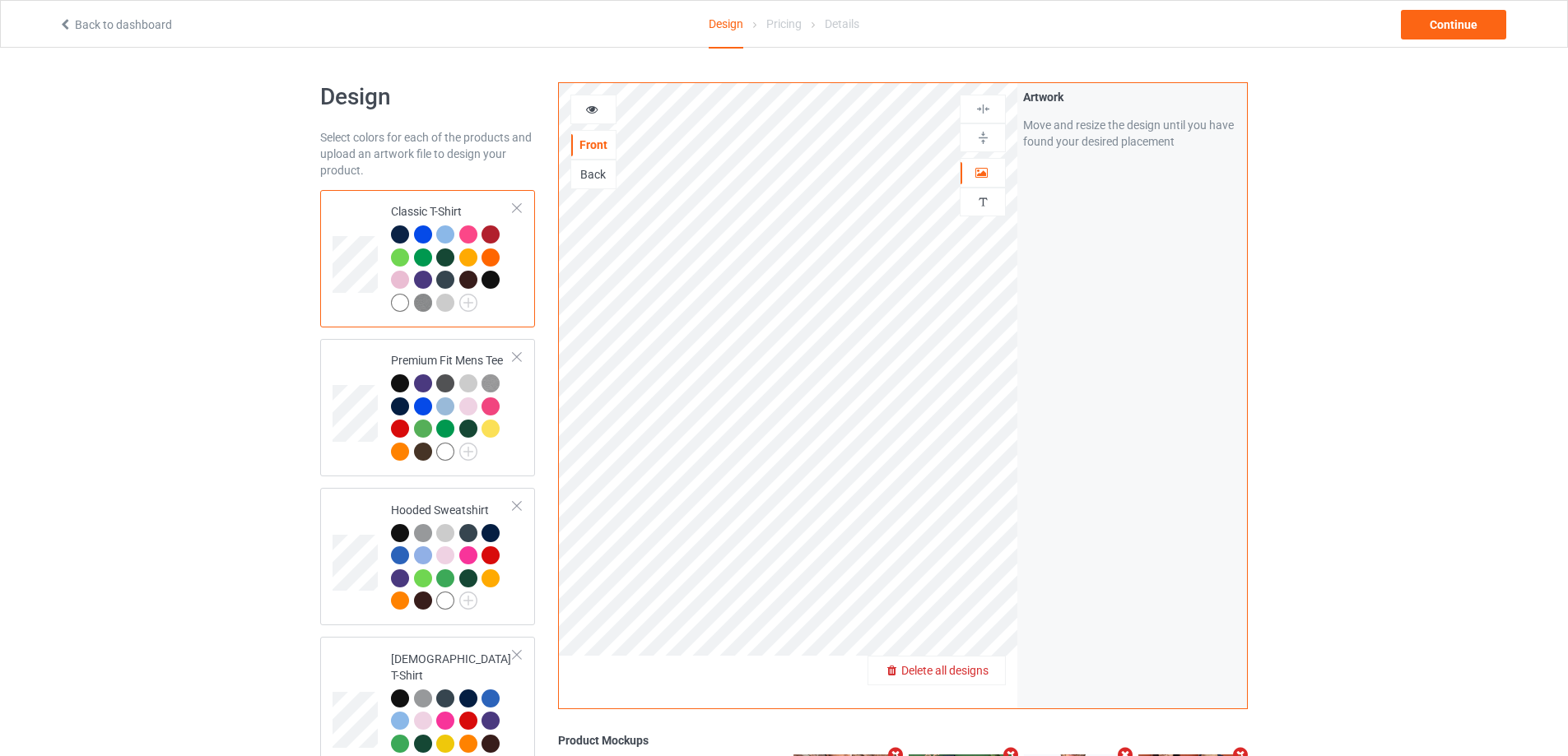
click at [980, 673] on span "Delete all designs" at bounding box center [945, 670] width 87 height 13
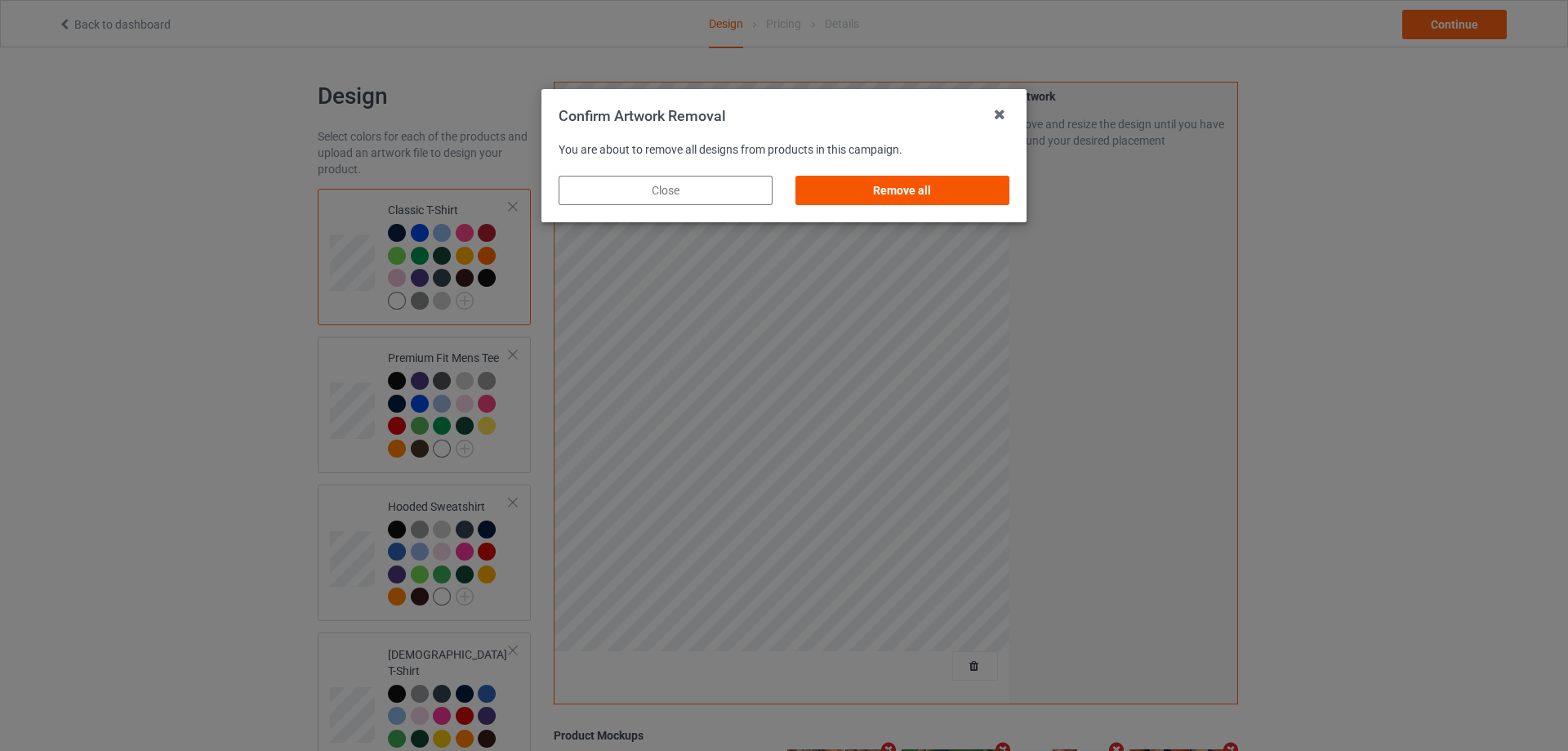
click at [993, 203] on div "Remove all" at bounding box center [902, 190] width 214 height 29
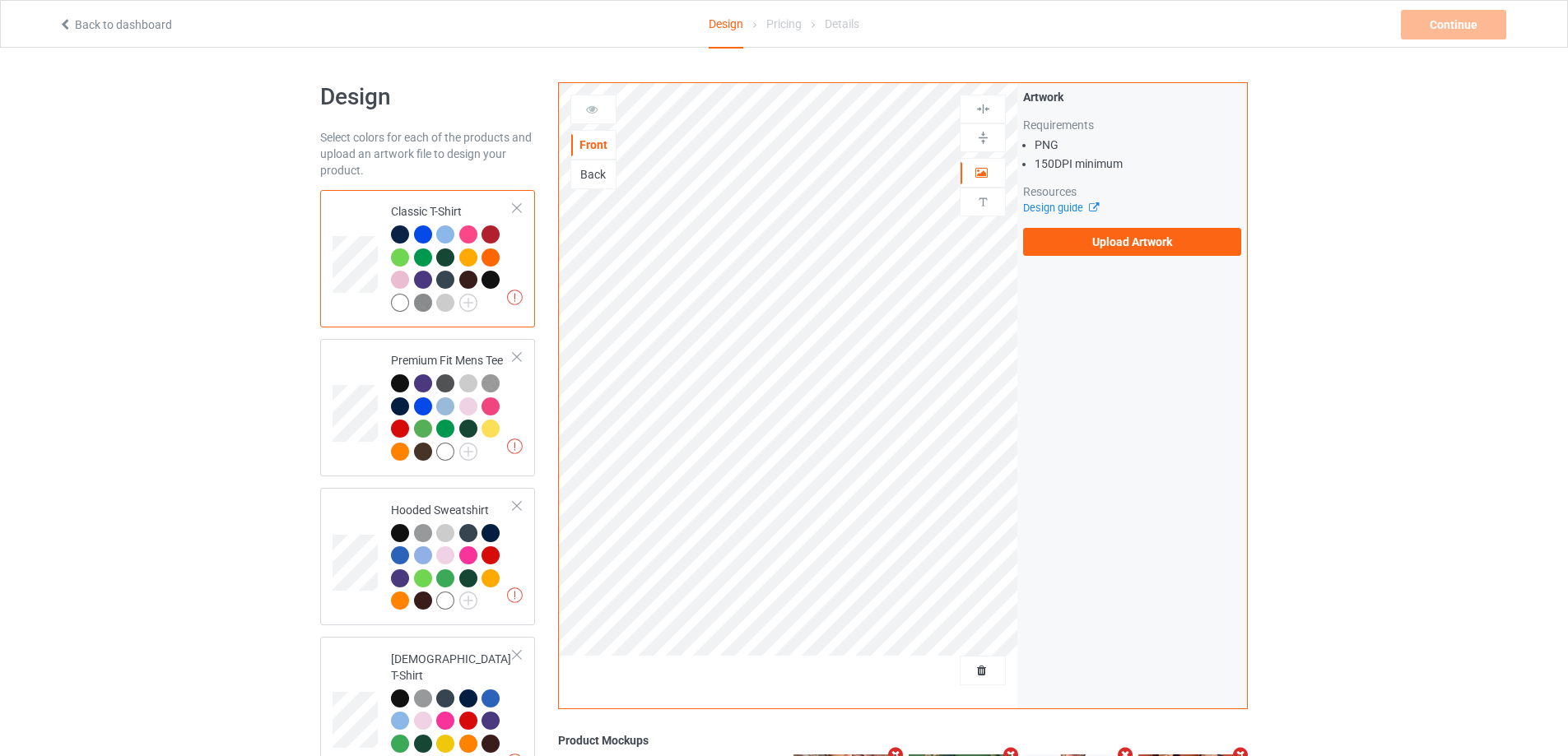
click at [1090, 239] on label "Upload Artwork" at bounding box center [1132, 242] width 218 height 28
click at [0, 0] on input "Upload Artwork" at bounding box center [0, 0] width 0 height 0
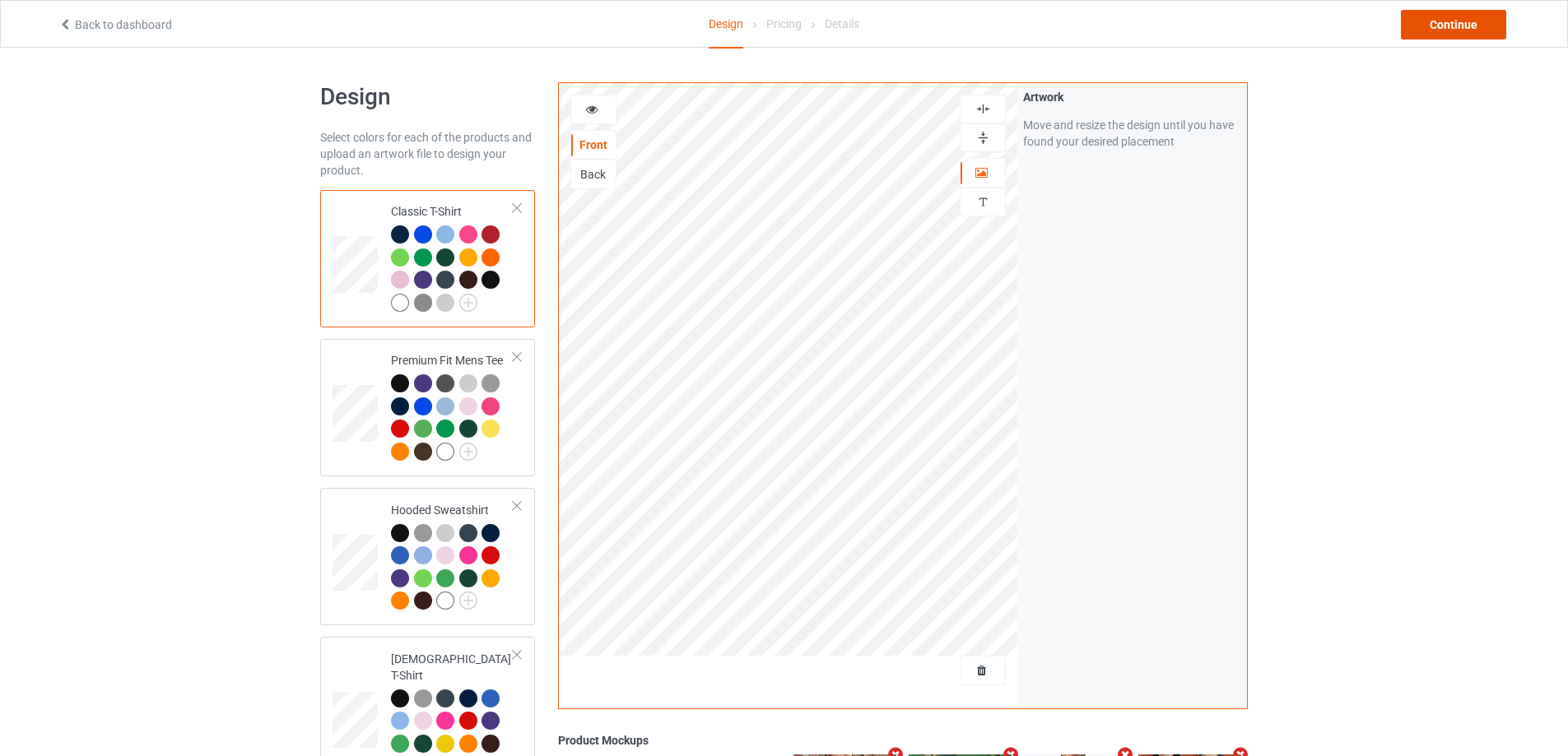
click at [1469, 10] on div "Continue" at bounding box center [1453, 24] width 106 height 29
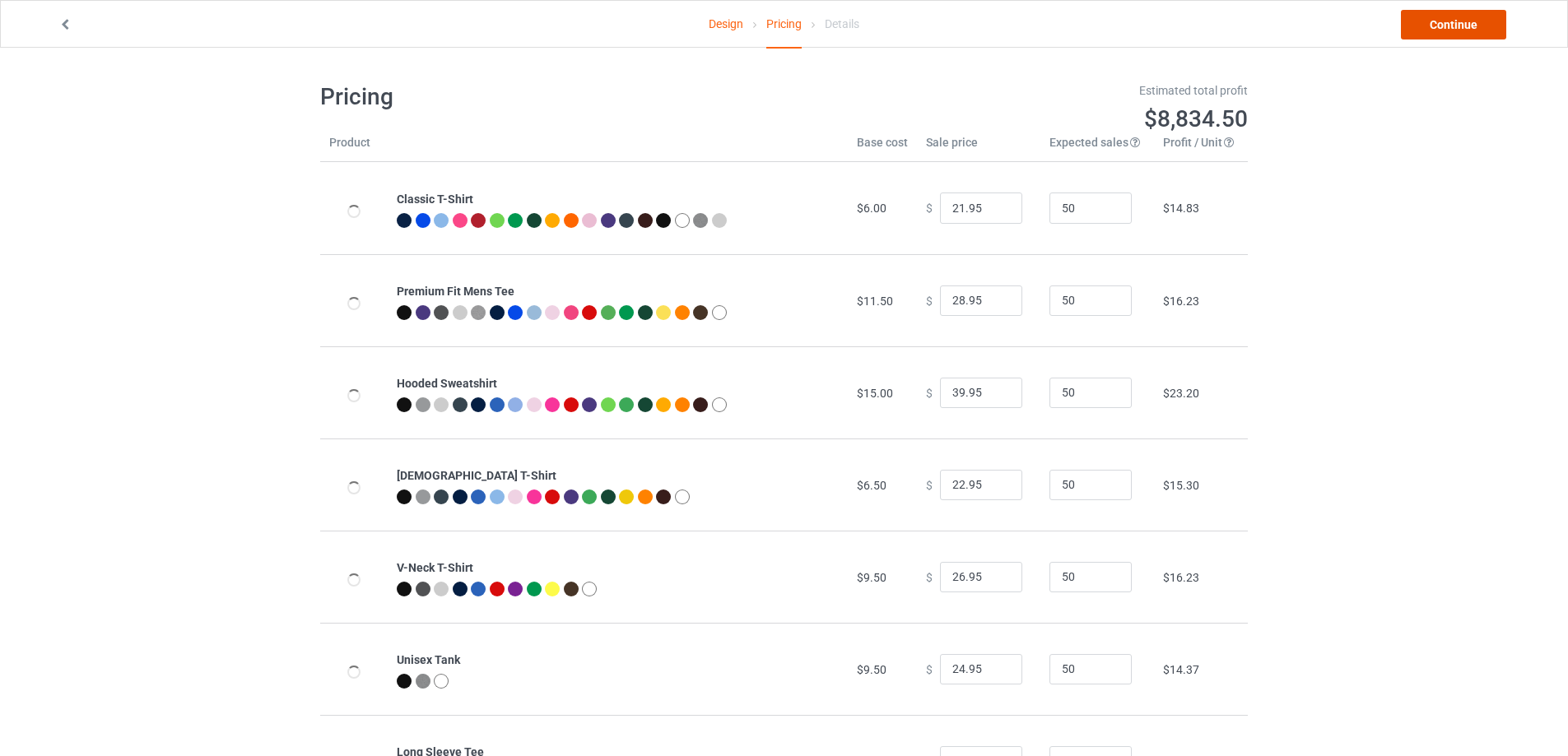
click at [1469, 13] on link "Continue" at bounding box center [1453, 24] width 106 height 29
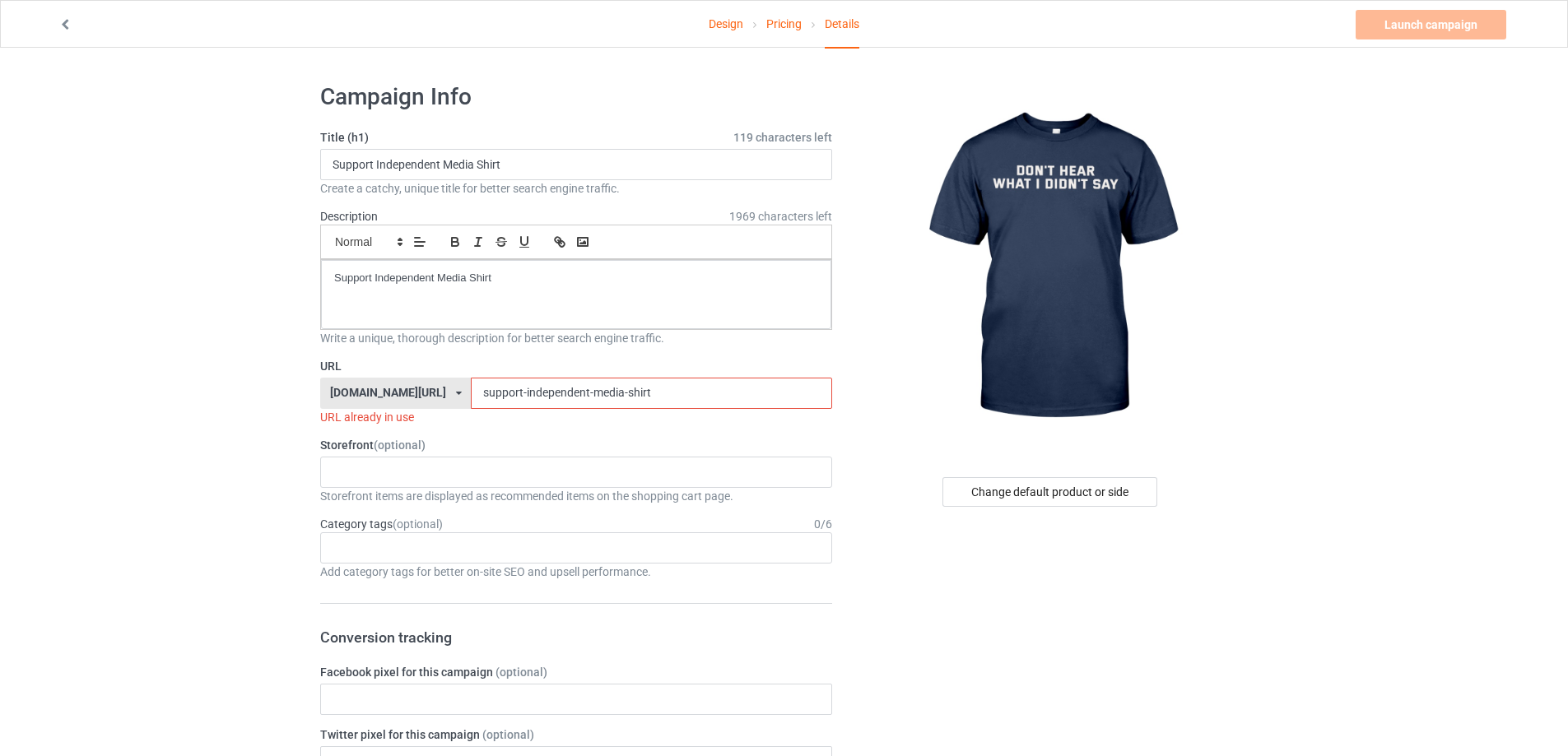
paste input "dont-hear-what-i-didnt-say"
drag, startPoint x: 642, startPoint y: 391, endPoint x: 310, endPoint y: 387, distance: 332.0
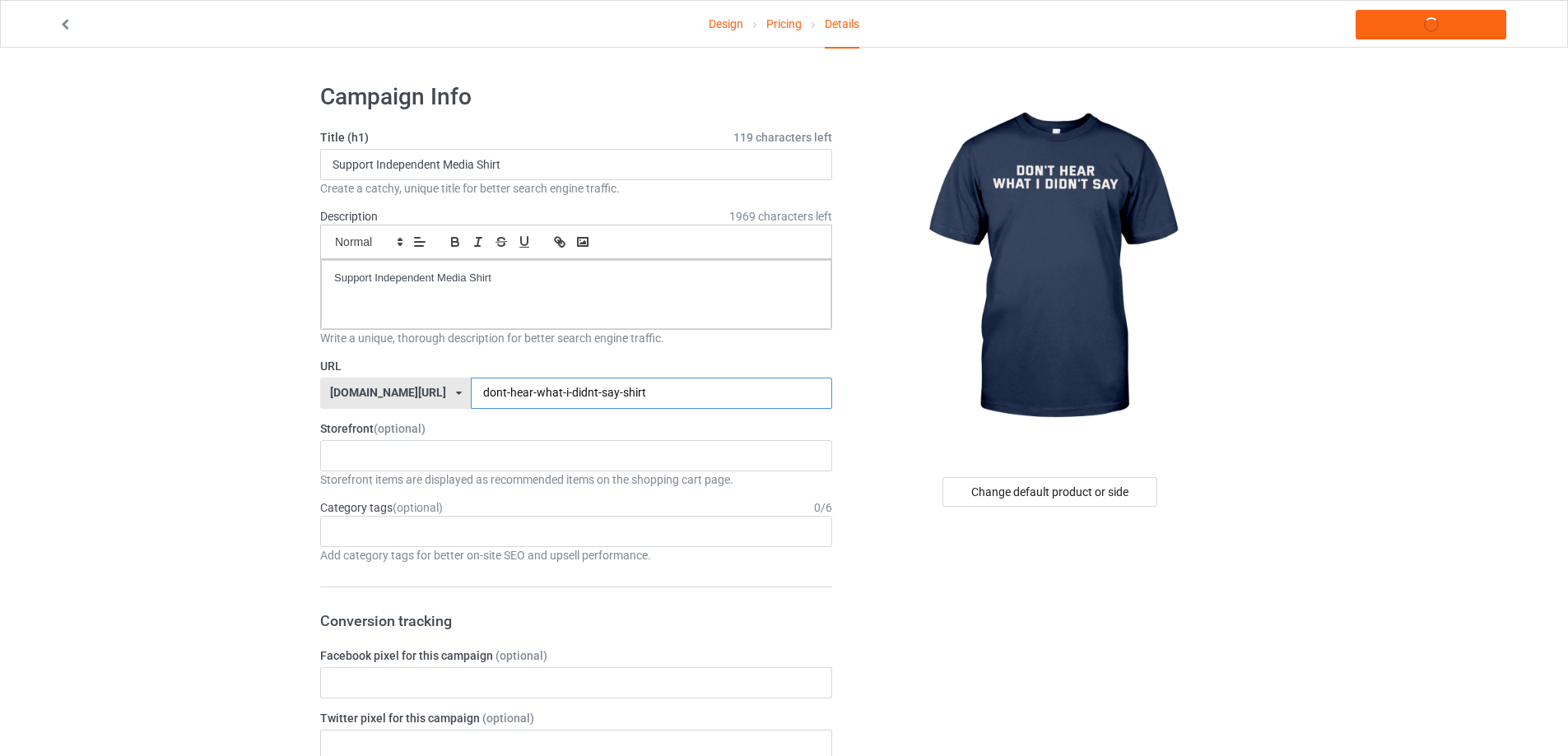
type input "dont-hear-what-i-didnt-say-shirt"
drag, startPoint x: 185, startPoint y: 267, endPoint x: 208, endPoint y: 277, distance: 25.1
drag, startPoint x: 572, startPoint y: 146, endPoint x: 130, endPoint y: 163, distance: 442.3
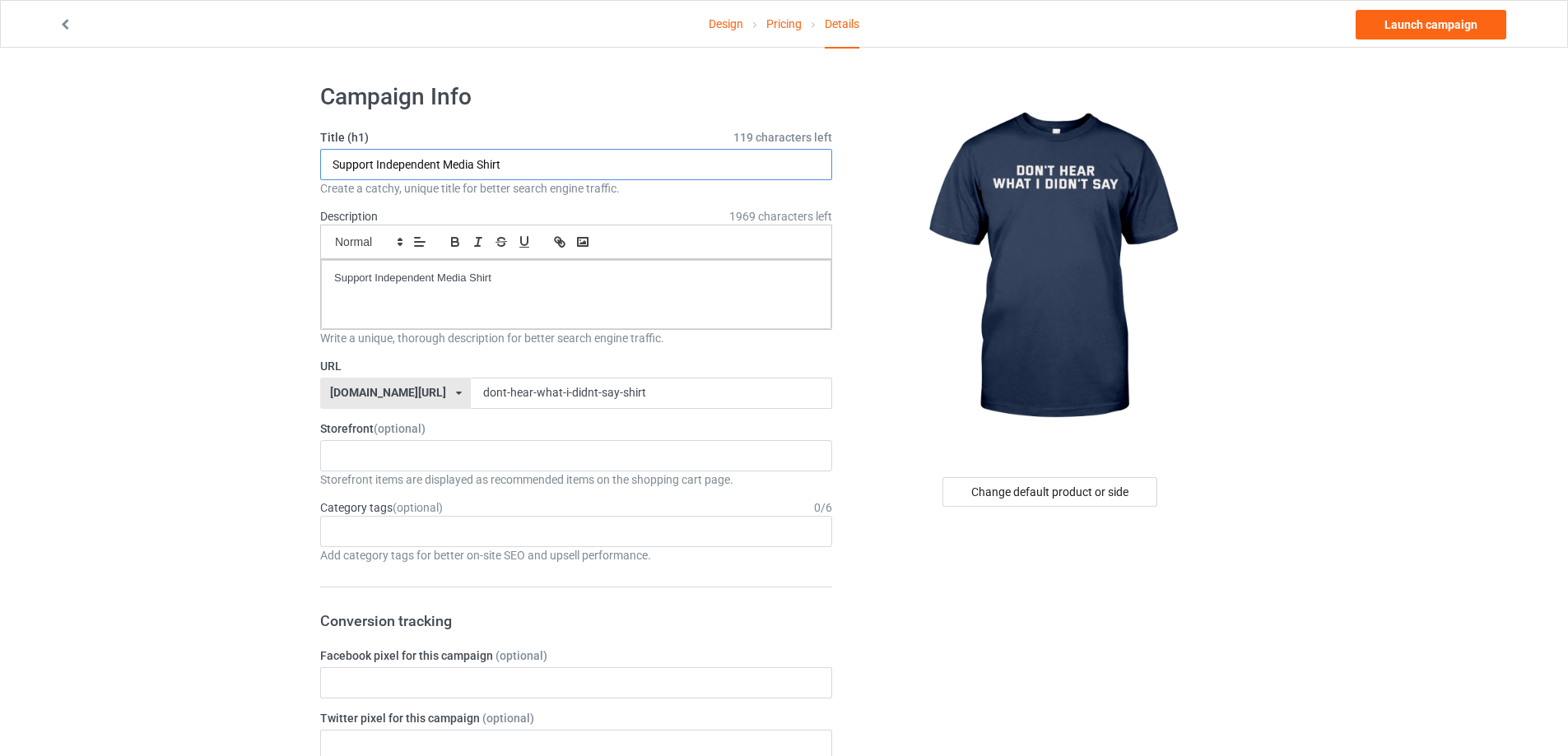
drag, startPoint x: 526, startPoint y: 171, endPoint x: 135, endPoint y: 181, distance: 391.1
paste input "don't hear what i didn't say s"
type input "don't hear what i didn't say shirt"
drag, startPoint x: 536, startPoint y: 287, endPoint x: 105, endPoint y: 282, distance: 431.0
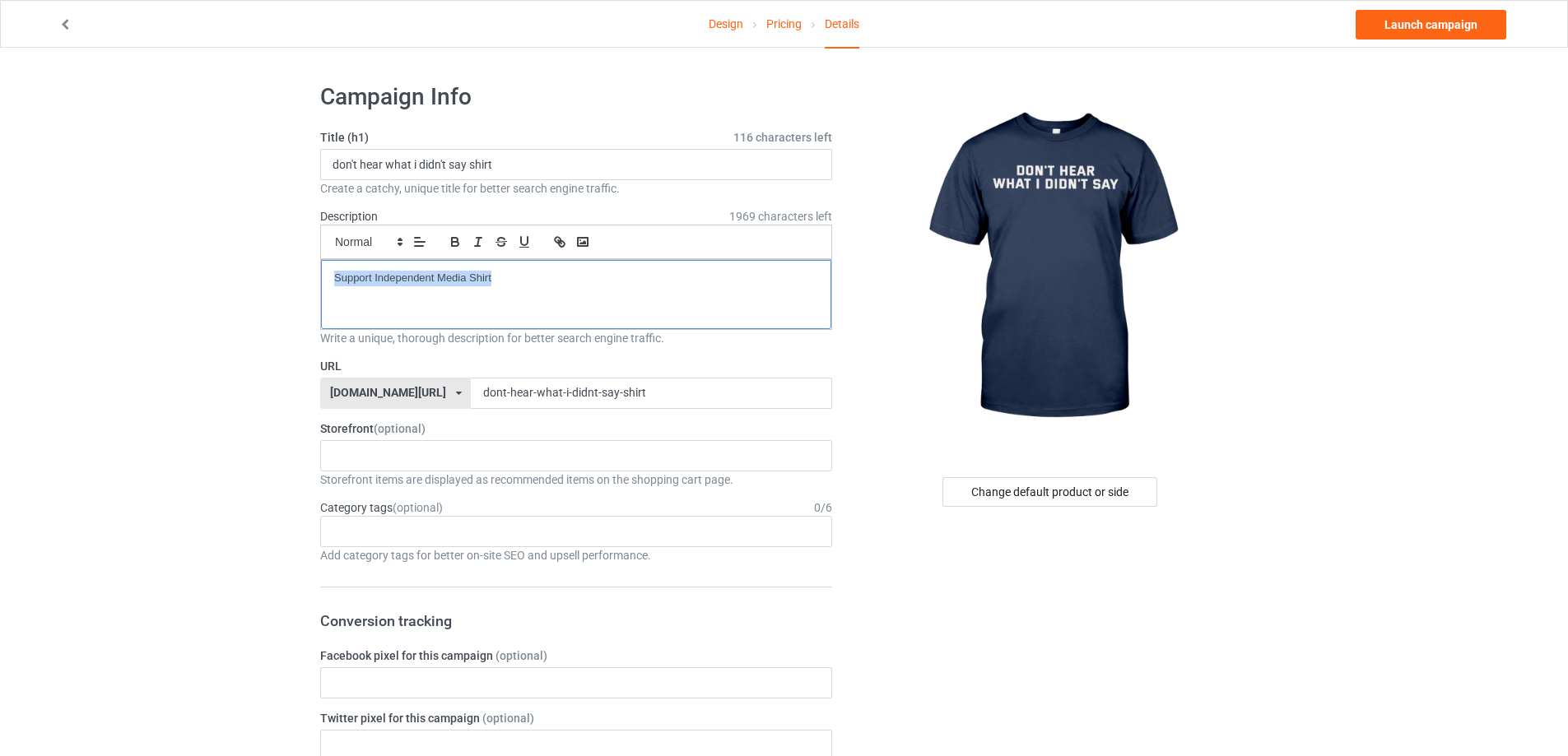
click at [1441, 30] on link "Launch campaign" at bounding box center [1431, 24] width 151 height 29
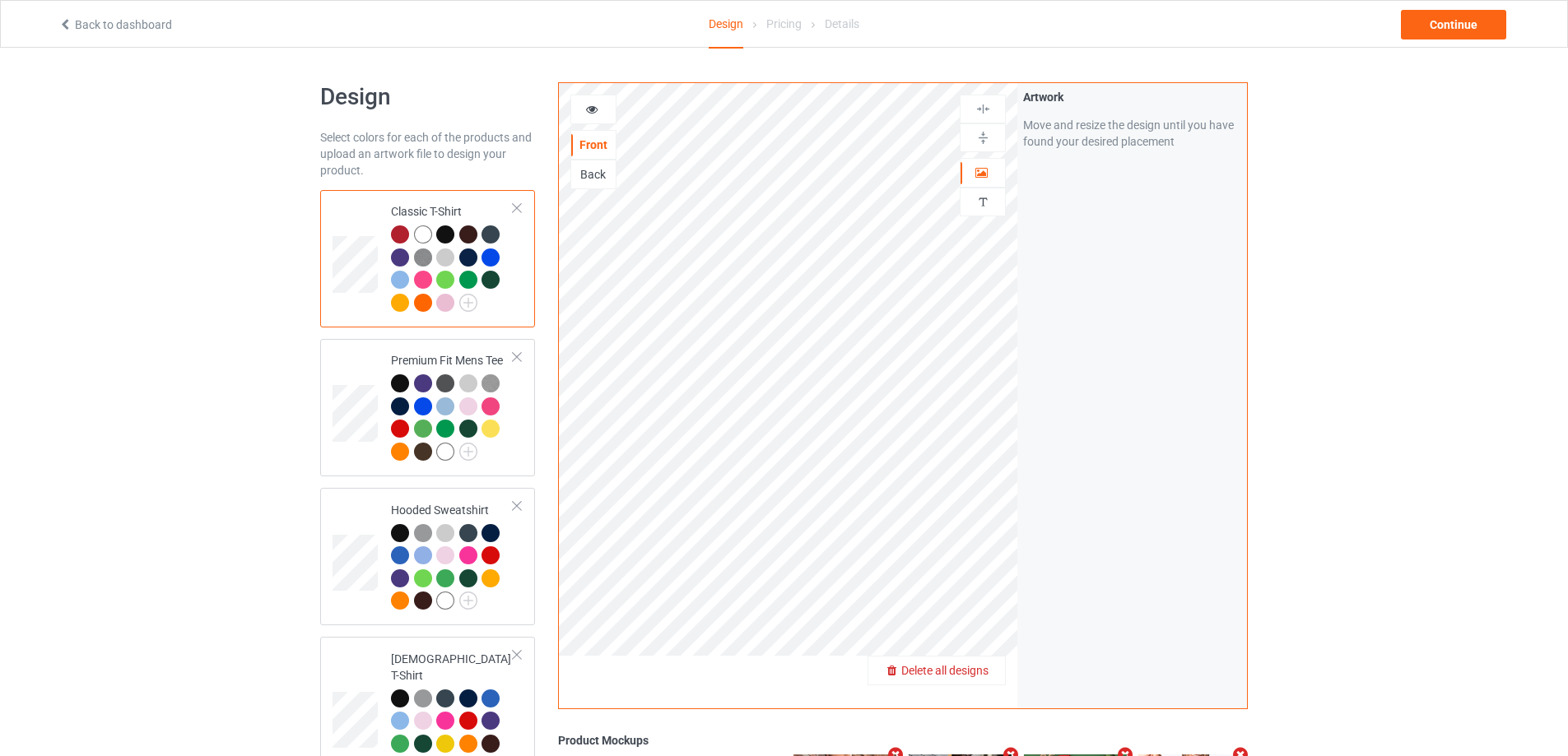
click at [982, 671] on span "Delete all designs" at bounding box center [945, 670] width 87 height 13
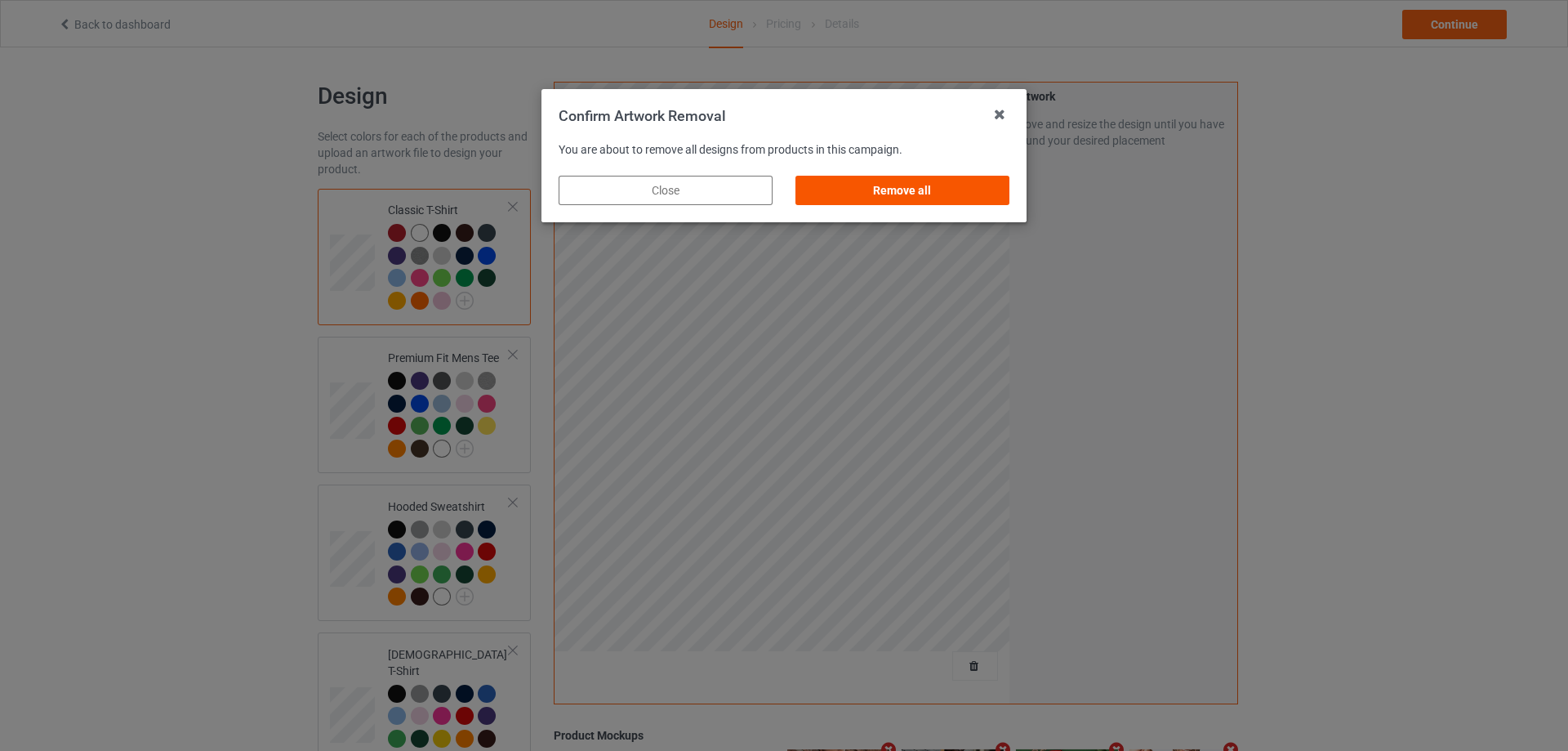
click at [961, 202] on div "Remove all" at bounding box center [902, 190] width 214 height 29
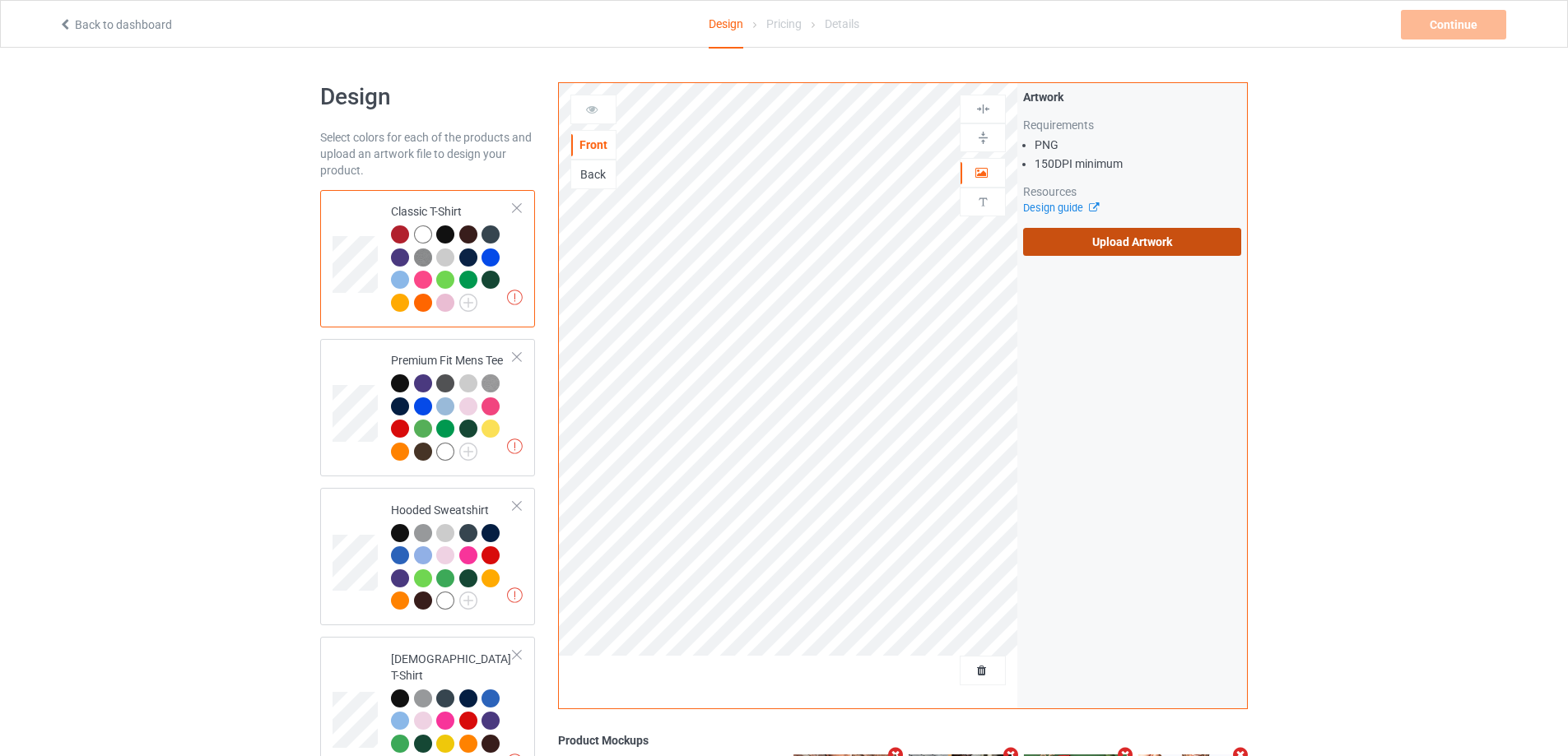
click at [1066, 240] on label "Upload Artwork" at bounding box center [1132, 242] width 218 height 28
click at [0, 0] on input "Upload Artwork" at bounding box center [0, 0] width 0 height 0
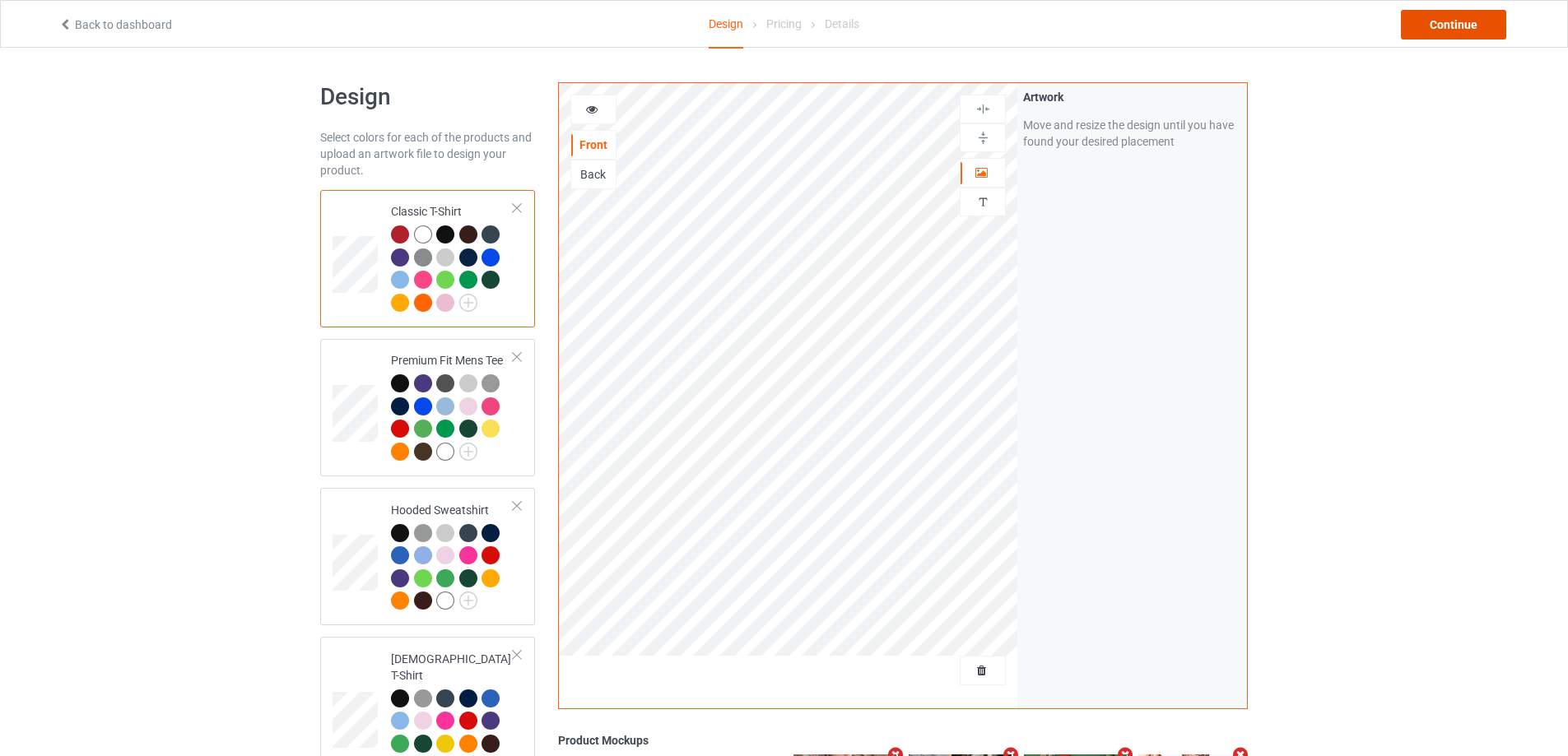
click at [1447, 22] on div "Continue" at bounding box center [1453, 24] width 106 height 29
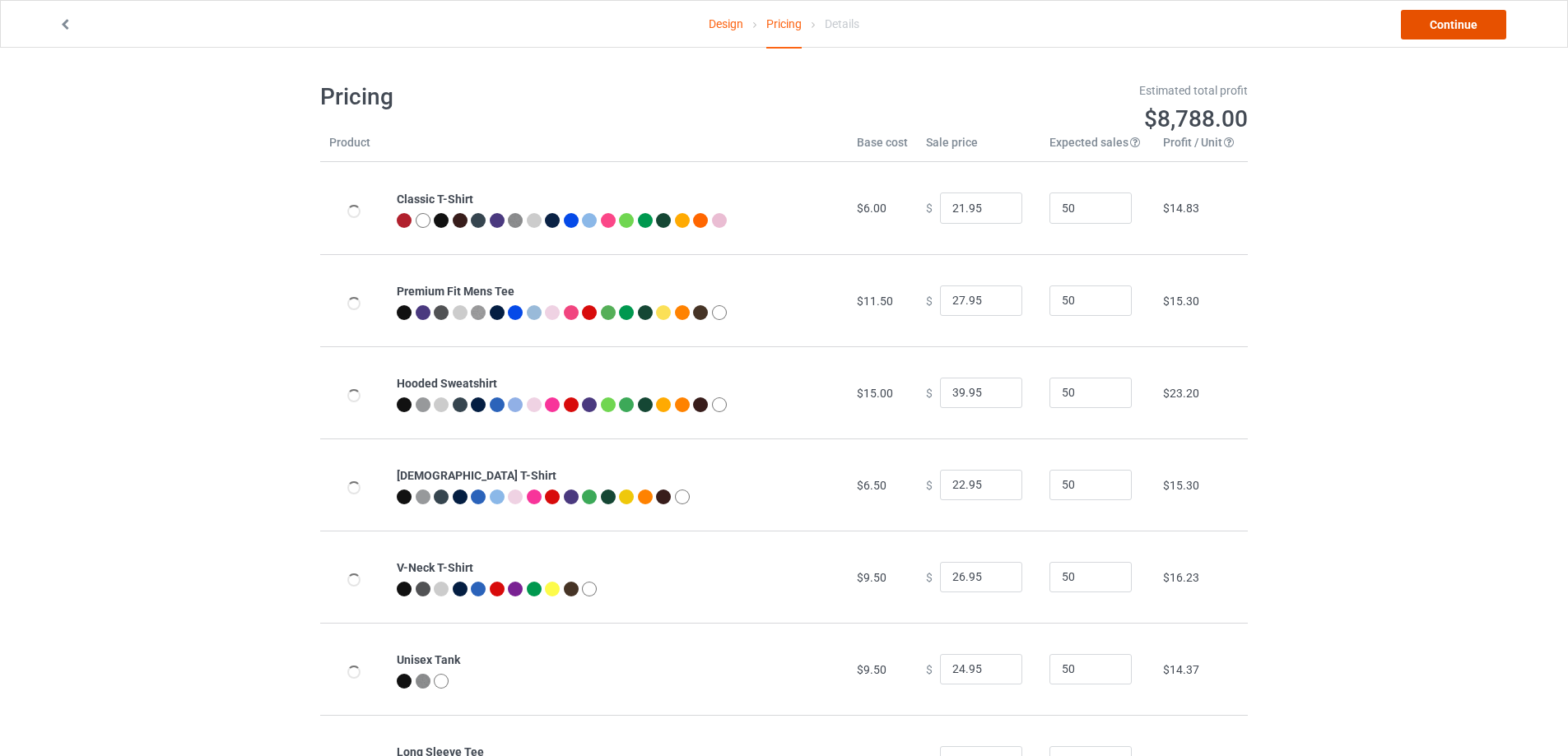
click at [1454, 22] on link "Continue" at bounding box center [1453, 24] width 106 height 29
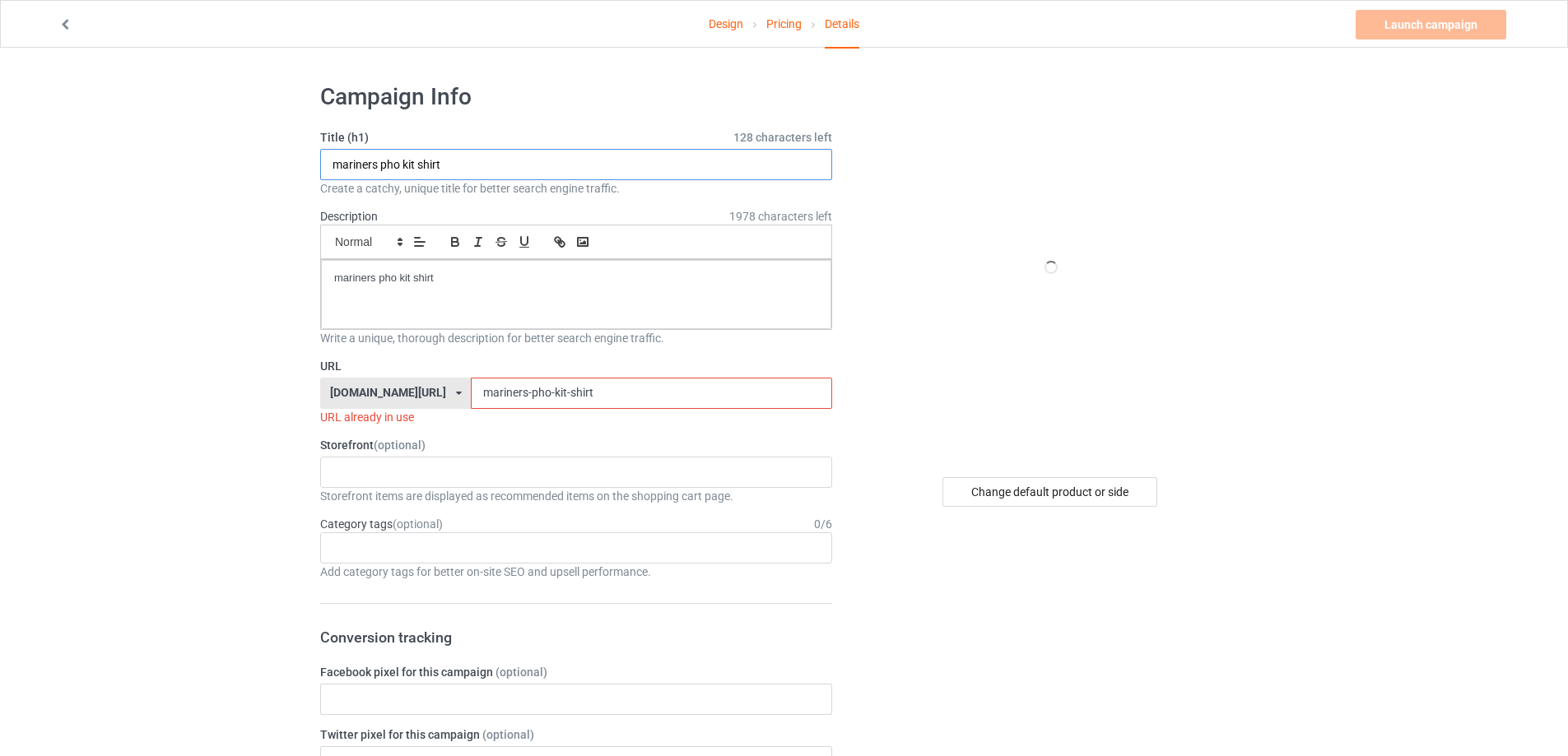
drag, startPoint x: 482, startPoint y: 161, endPoint x: 198, endPoint y: 189, distance: 285.4
paste input "[PERSON_NAME] [PERSON_NAME] Bless Your Heart Baby Doll"
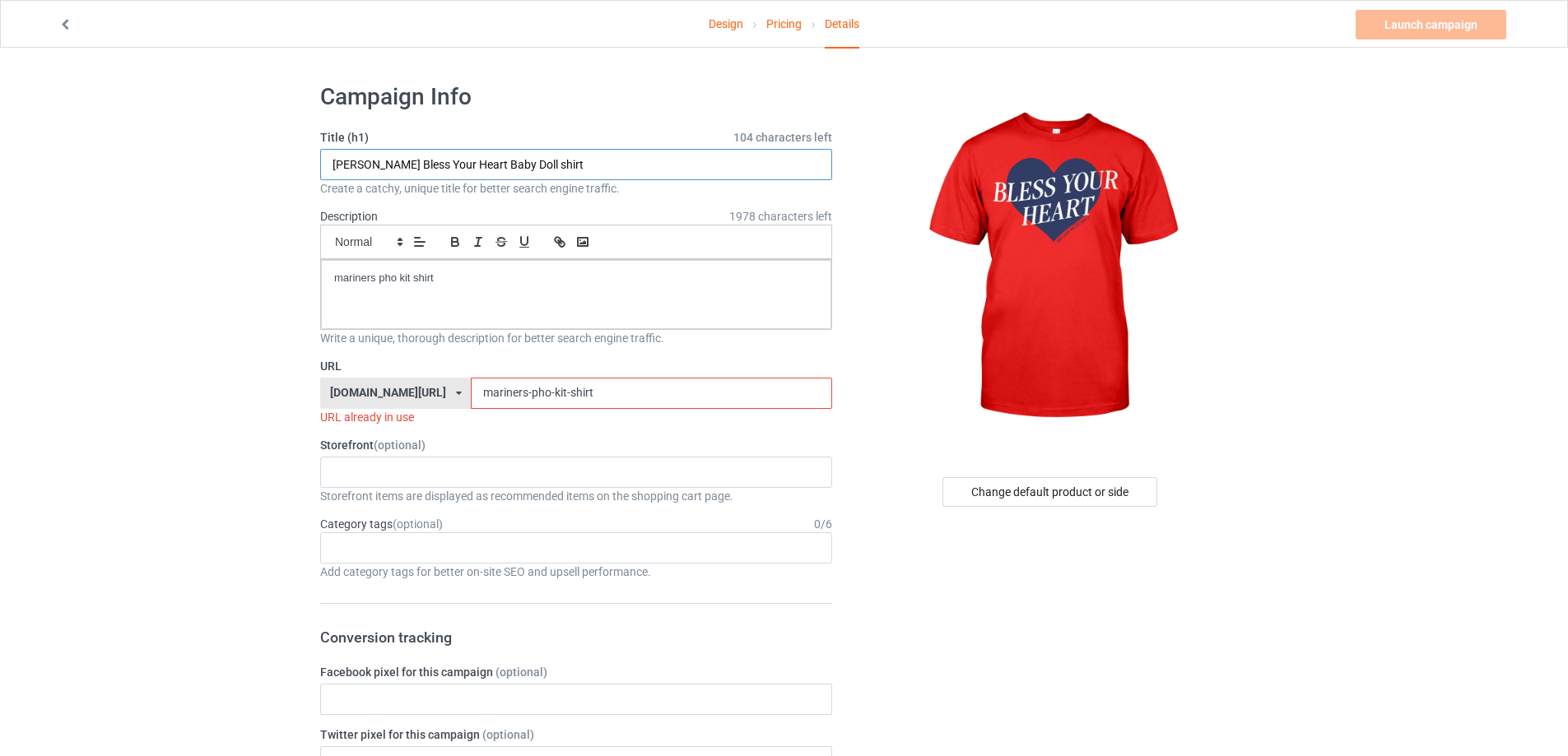
type input "[PERSON_NAME] Bless Your Heart Baby Doll shirt"
drag, startPoint x: 353, startPoint y: 279, endPoint x: 309, endPoint y: 344, distance: 78.5
drag, startPoint x: 571, startPoint y: 397, endPoint x: 413, endPoint y: 392, distance: 158.1
click at [416, 395] on div "[DOMAIN_NAME][URL] [DOMAIN_NAME][URL] [DOMAIN_NAME][URL] 5cd2f964b197f721e1cad2…" at bounding box center [576, 393] width 512 height 31
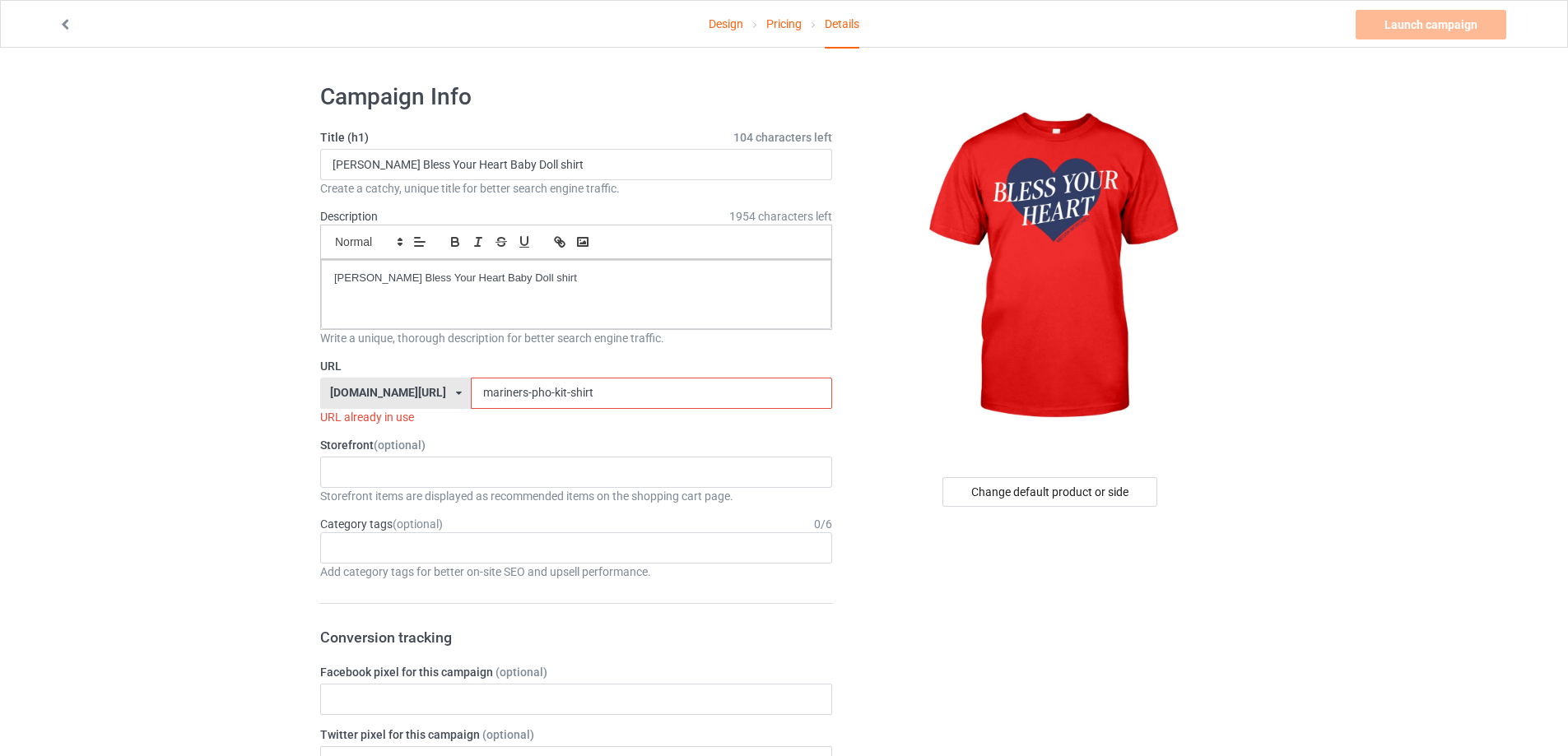
paste input "[PERSON_NAME]-bless-your-heart-baby-doll"
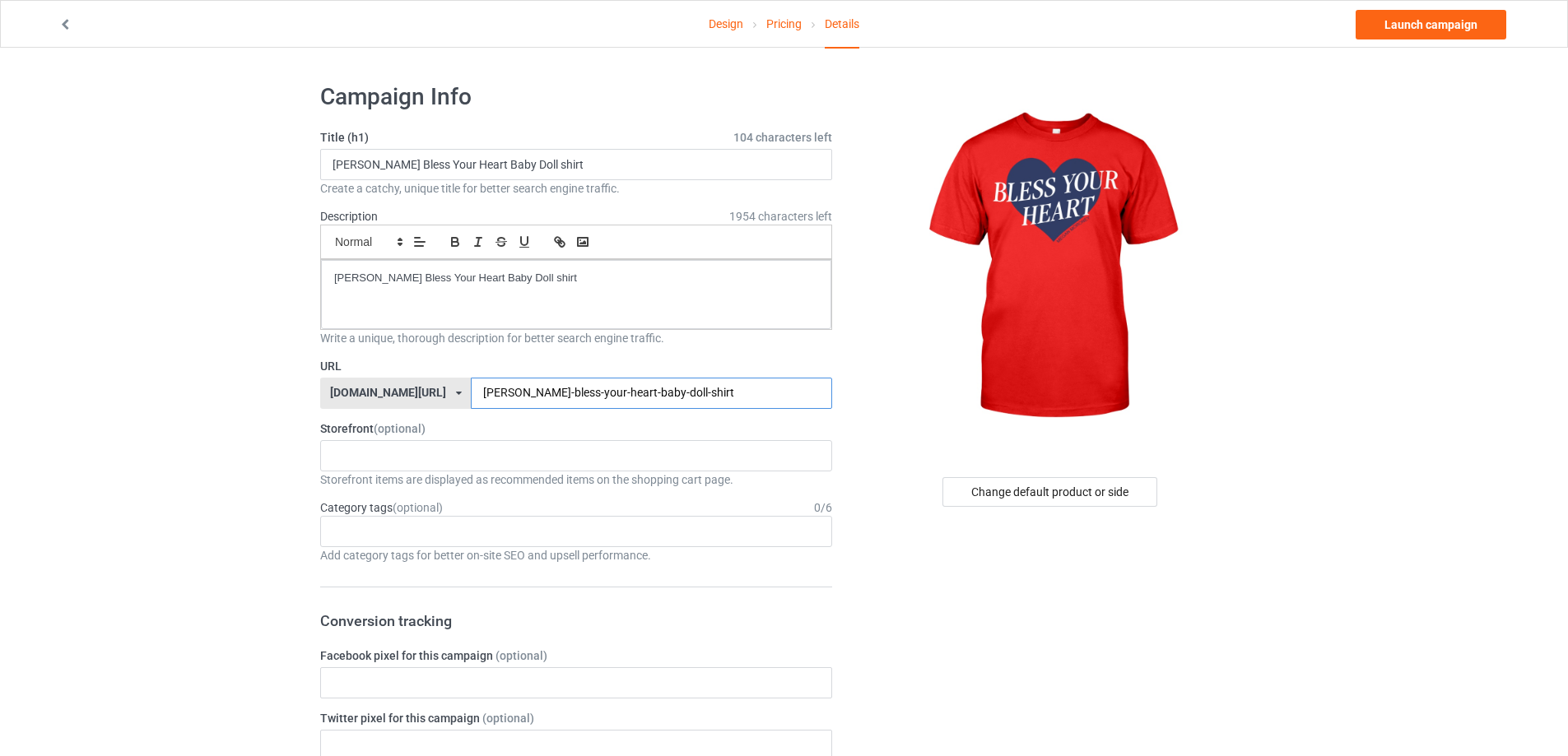
type input "[PERSON_NAME]-bless-your-heart-baby-doll-shirt"
click at [1463, 25] on link "Launch campaign" at bounding box center [1431, 24] width 151 height 29
